Goal: Information Seeking & Learning: Learn about a topic

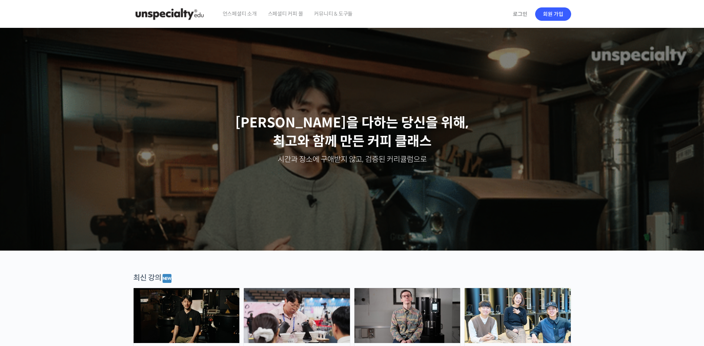
click at [191, 13] on img at bounding box center [169, 14] width 73 height 22
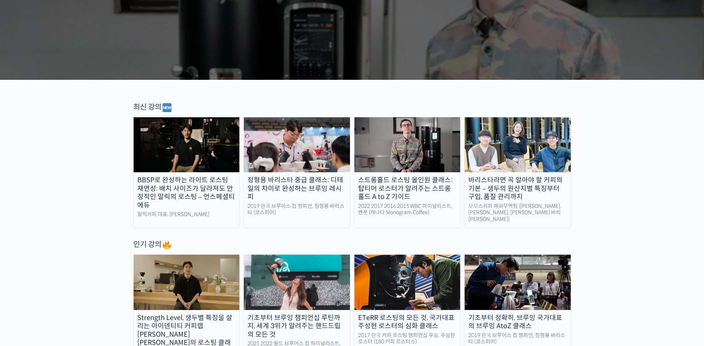
scroll to position [186, 0]
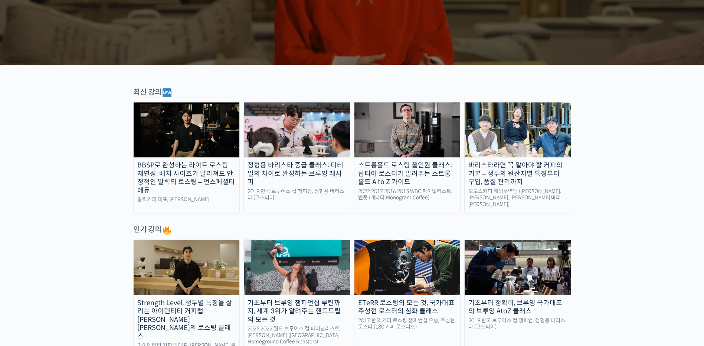
click at [415, 165] on div "스트롱홀드 로스팅 올인원 클래스: 탑티어 로스터가 알려주는 스트롱홀드 A to Z 가이드" at bounding box center [407, 173] width 106 height 25
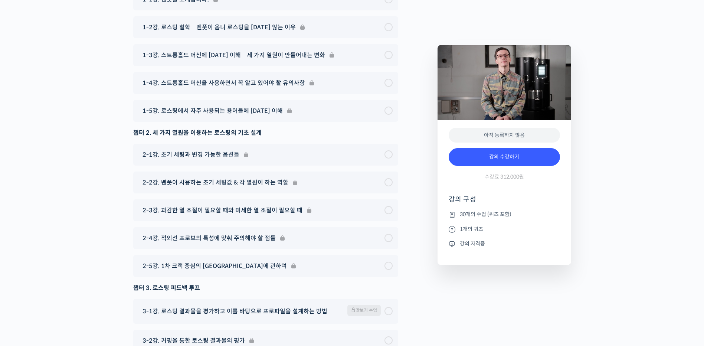
scroll to position [3488, 0]
